Goal: Information Seeking & Learning: Learn about a topic

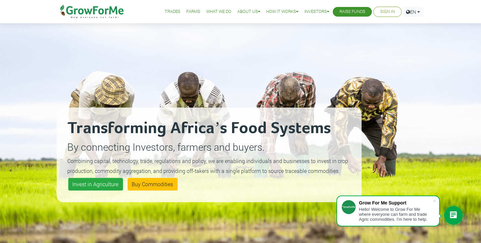
click at [0, 0] on link "How To" at bounding box center [0, 0] width 0 height 0
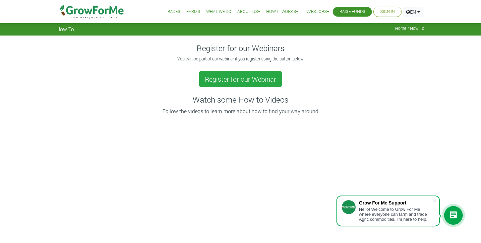
click at [296, 11] on icon at bounding box center [297, 12] width 2 height 4
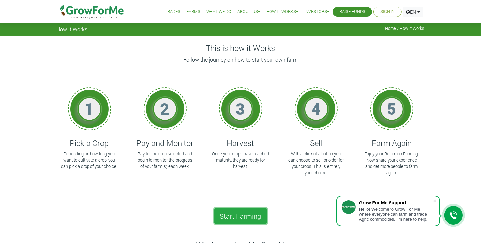
click at [246, 214] on link "Start Farming" at bounding box center [241, 216] width 52 height 16
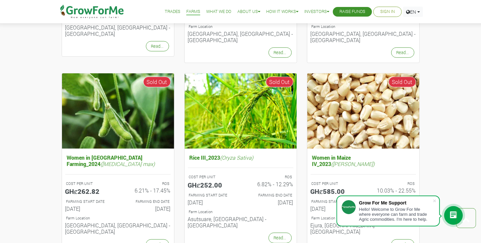
scroll to position [630, 0]
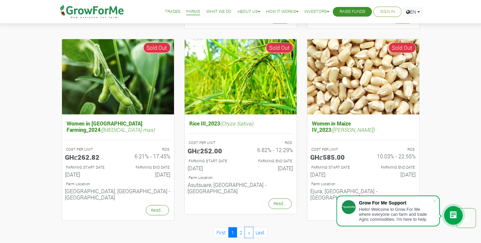
click at [249, 229] on span "»" at bounding box center [249, 232] width 2 height 6
